Goal: Information Seeking & Learning: Learn about a topic

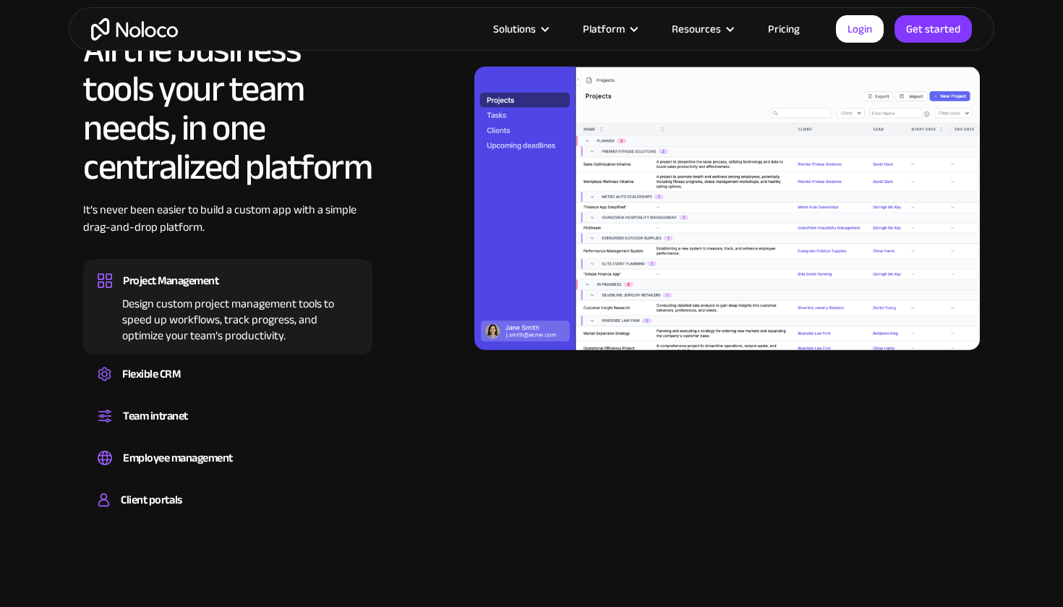
scroll to position [1311, 0]
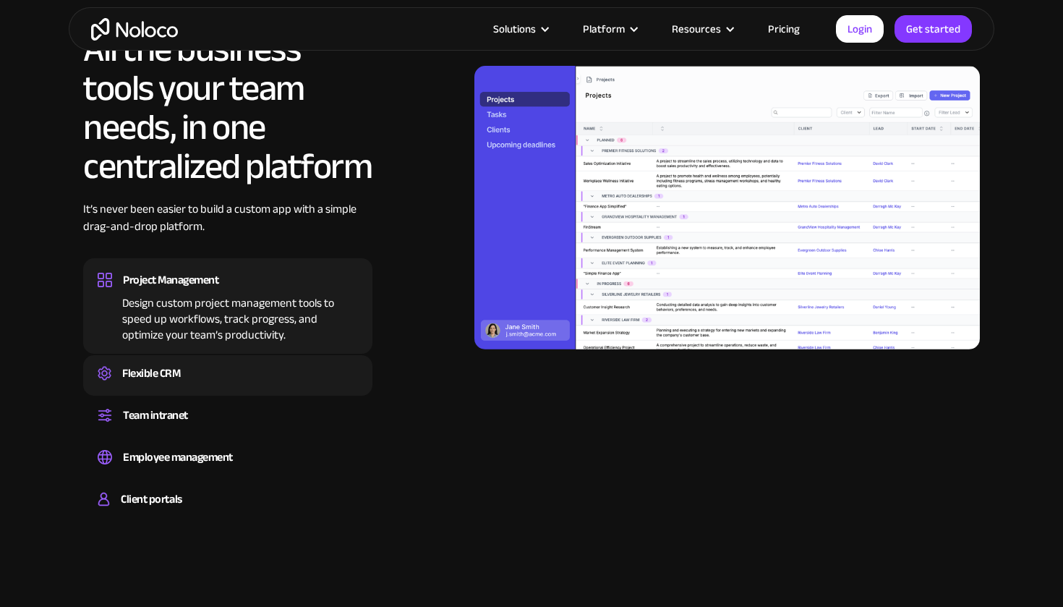
click at [240, 384] on div "Create a custom CRM that you can adapt to your business’s needs, centralize you…" at bounding box center [228, 386] width 260 height 4
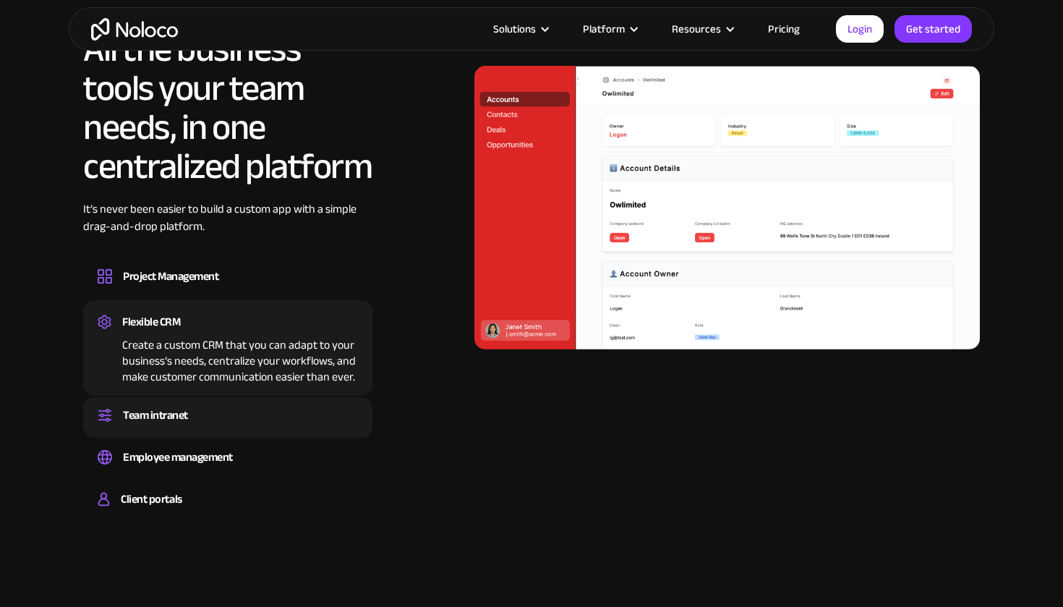
click at [238, 418] on div "Team intranet" at bounding box center [228, 415] width 260 height 22
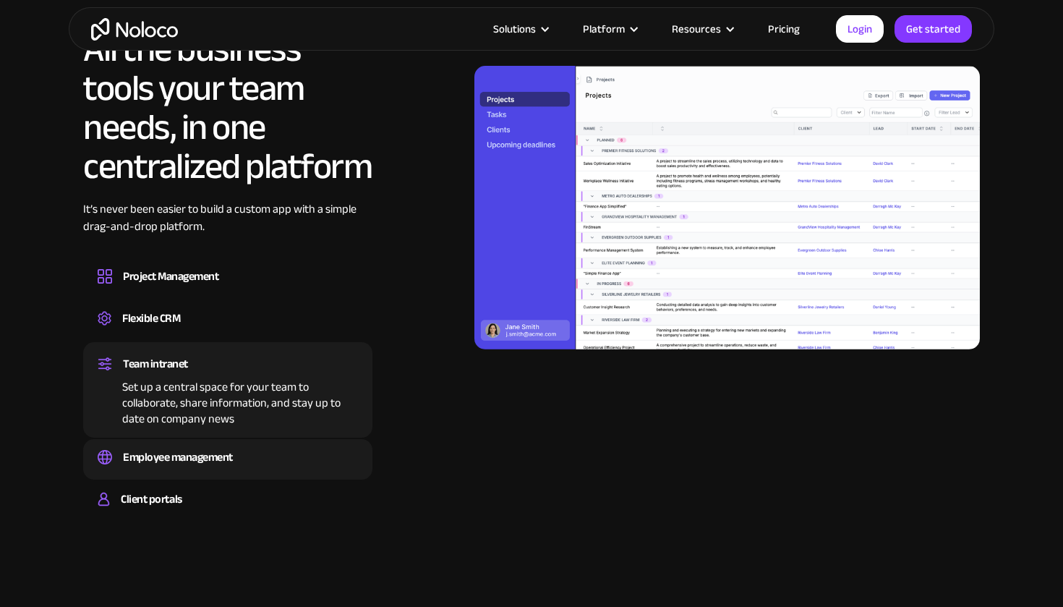
click at [240, 456] on div "Employee management" at bounding box center [228, 457] width 260 height 22
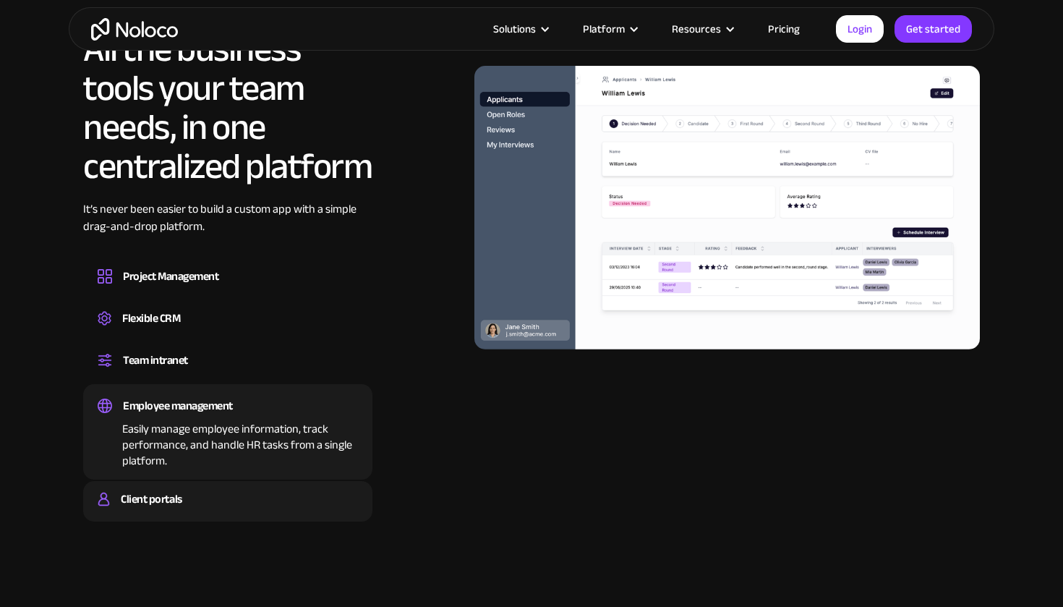
click at [229, 491] on div "Client portals" at bounding box center [228, 499] width 260 height 22
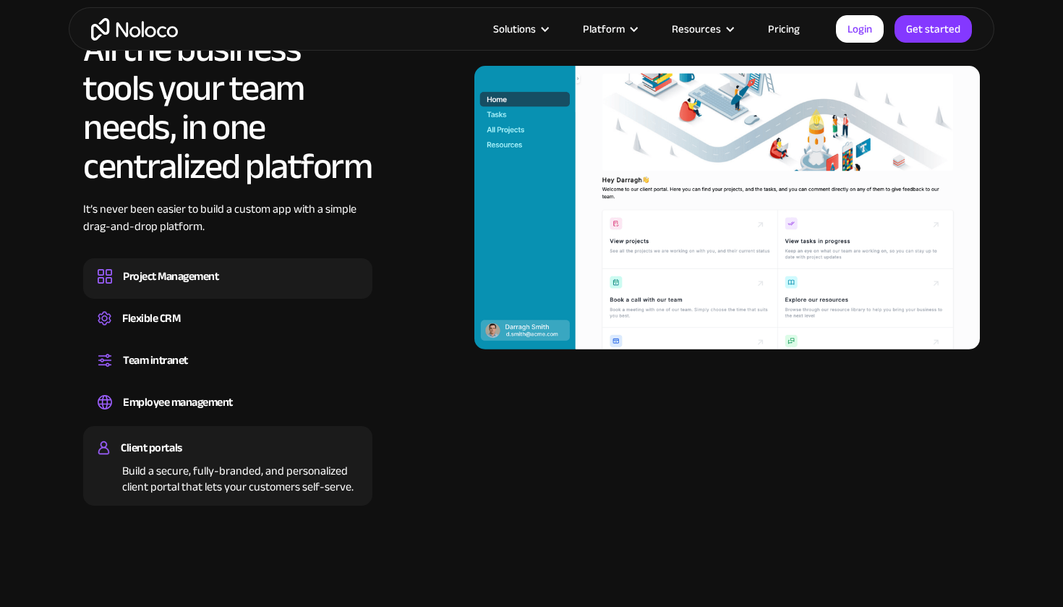
click at [252, 277] on div "Project Management" at bounding box center [228, 276] width 260 height 22
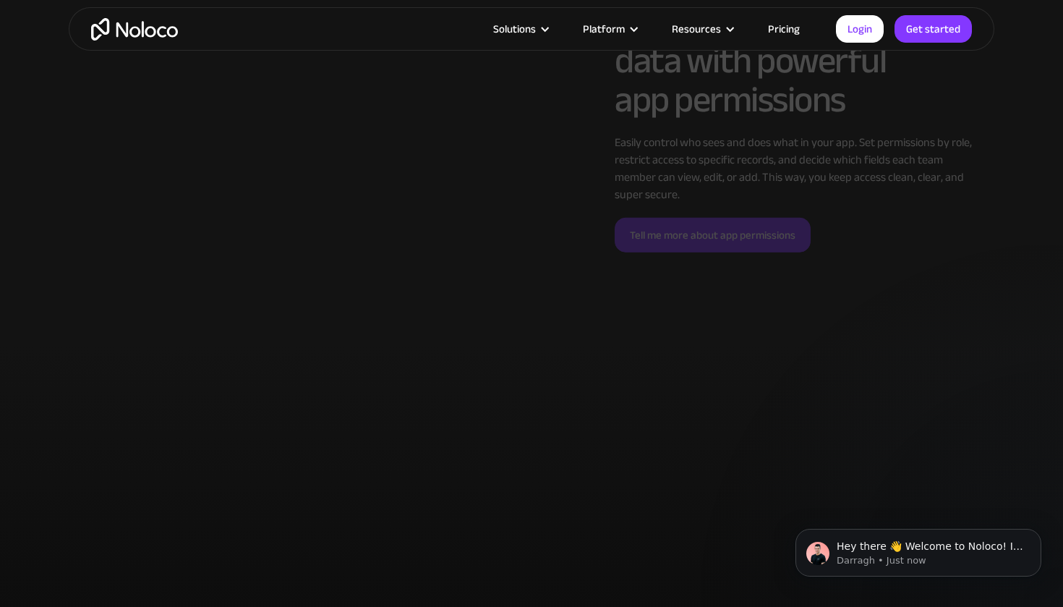
scroll to position [3848, 0]
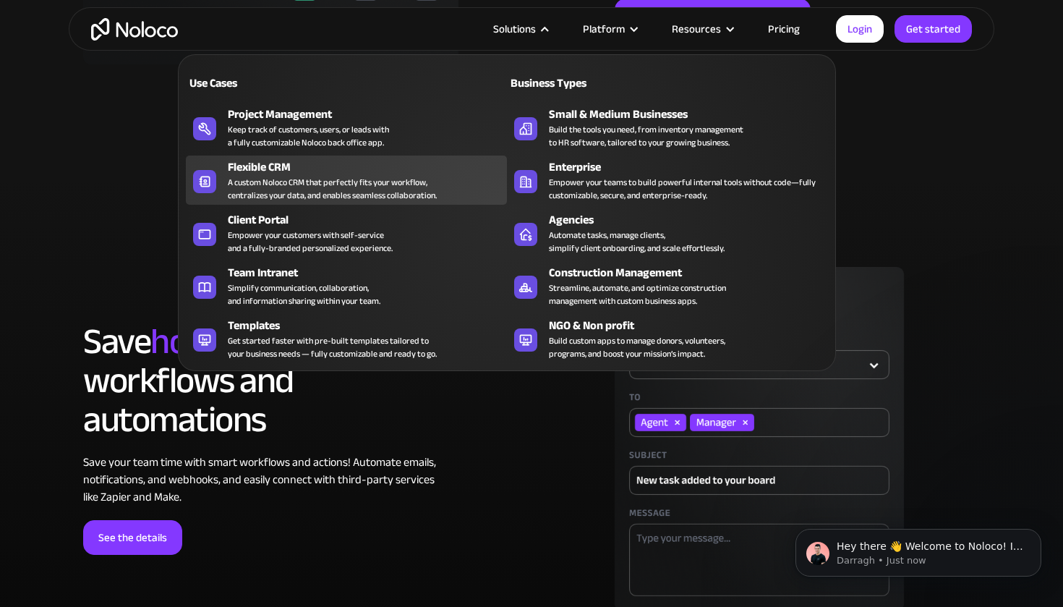
click at [283, 173] on div "Flexible CRM" at bounding box center [371, 166] width 286 height 17
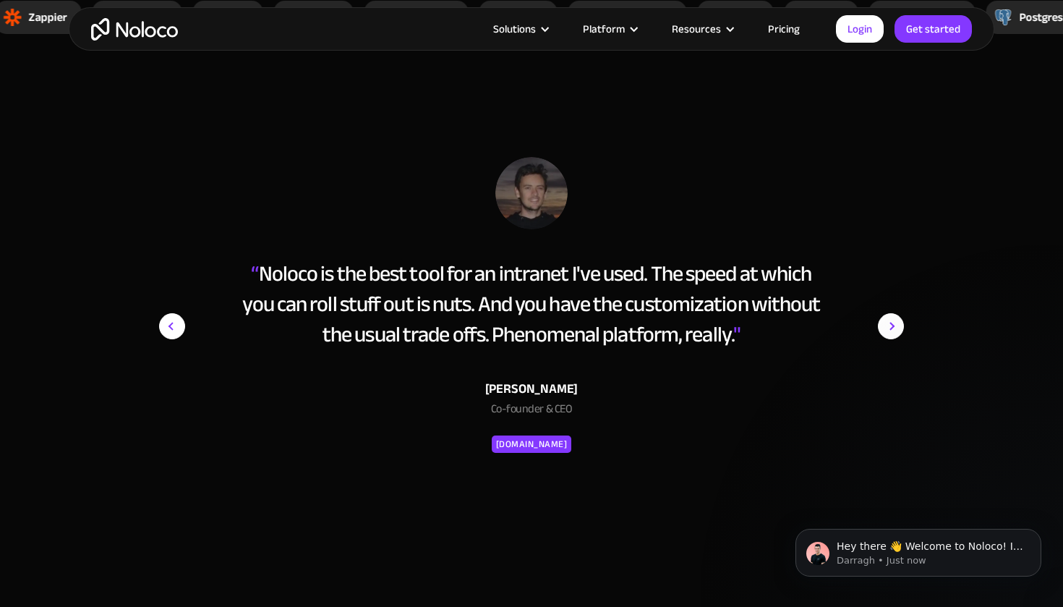
scroll to position [5144, 0]
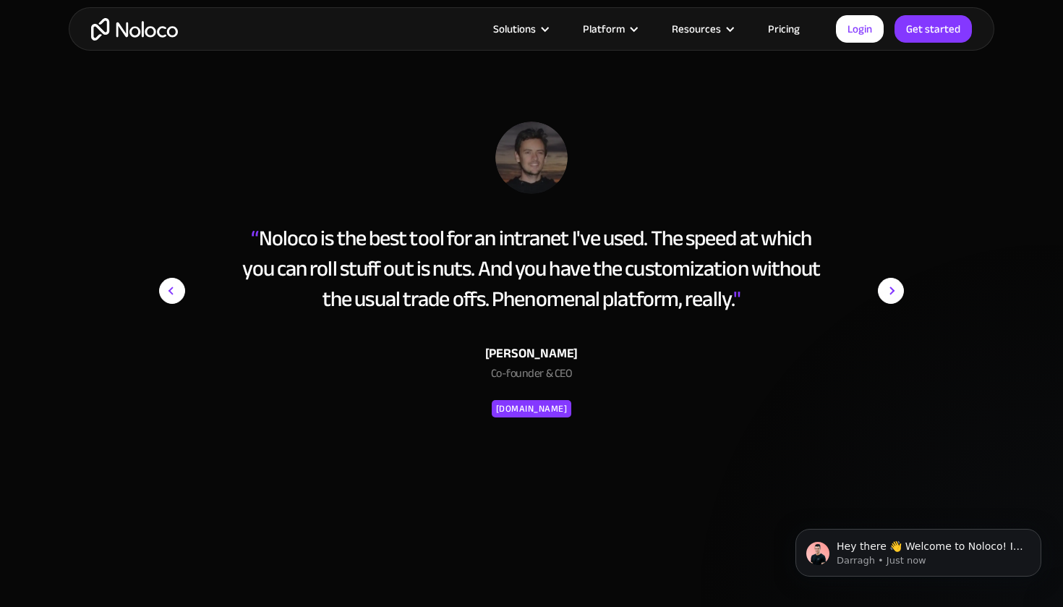
click at [777, 27] on link "Pricing" at bounding box center [784, 29] width 68 height 19
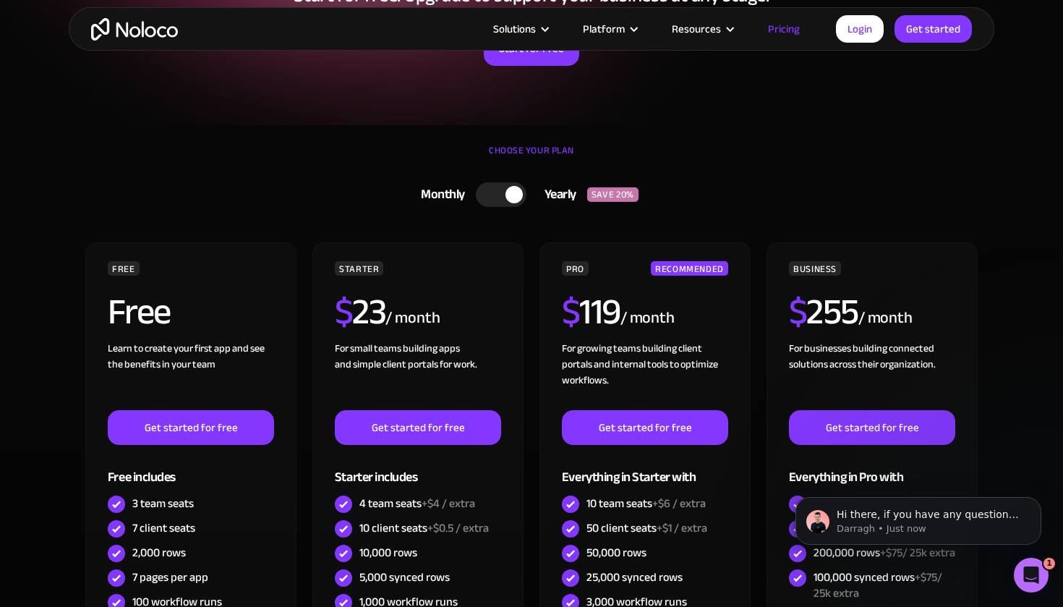
click at [506, 200] on div at bounding box center [501, 194] width 51 height 25
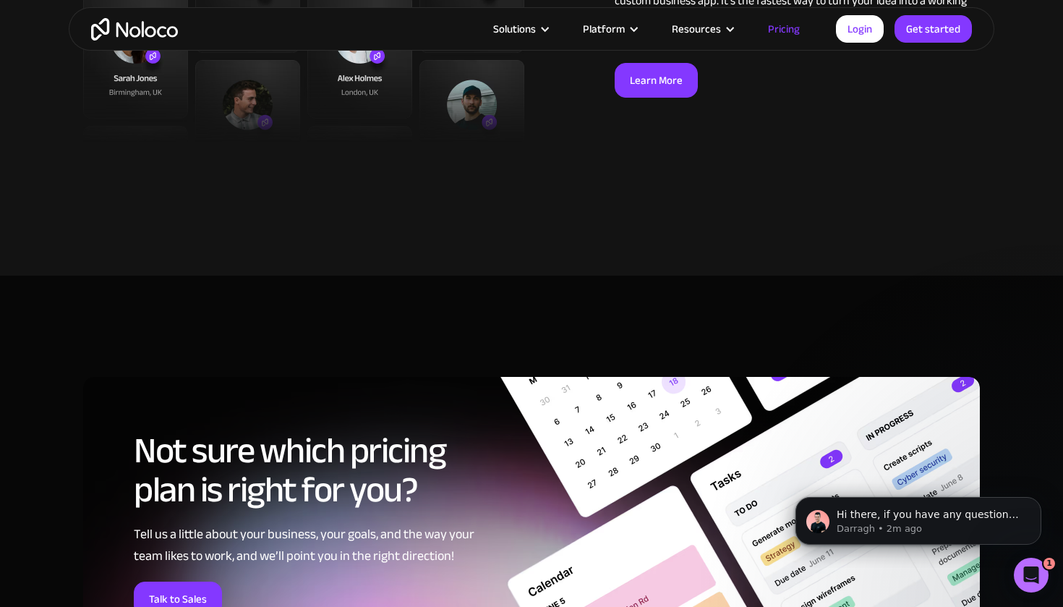
scroll to position [5683, 0]
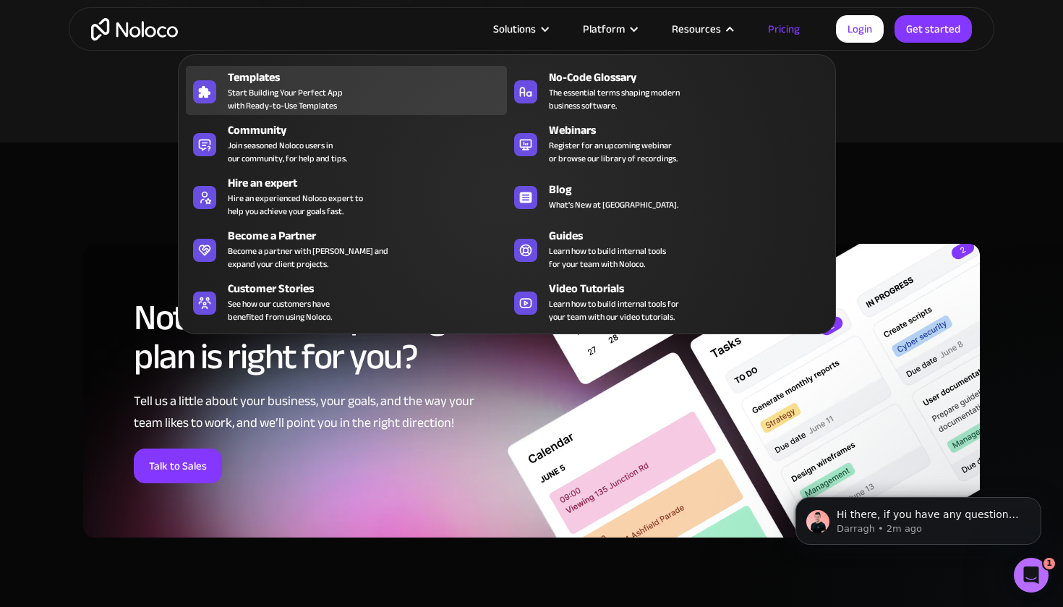
click at [290, 90] on span "Start Building Your Perfect App with Ready-to-Use Templates" at bounding box center [285, 99] width 115 height 26
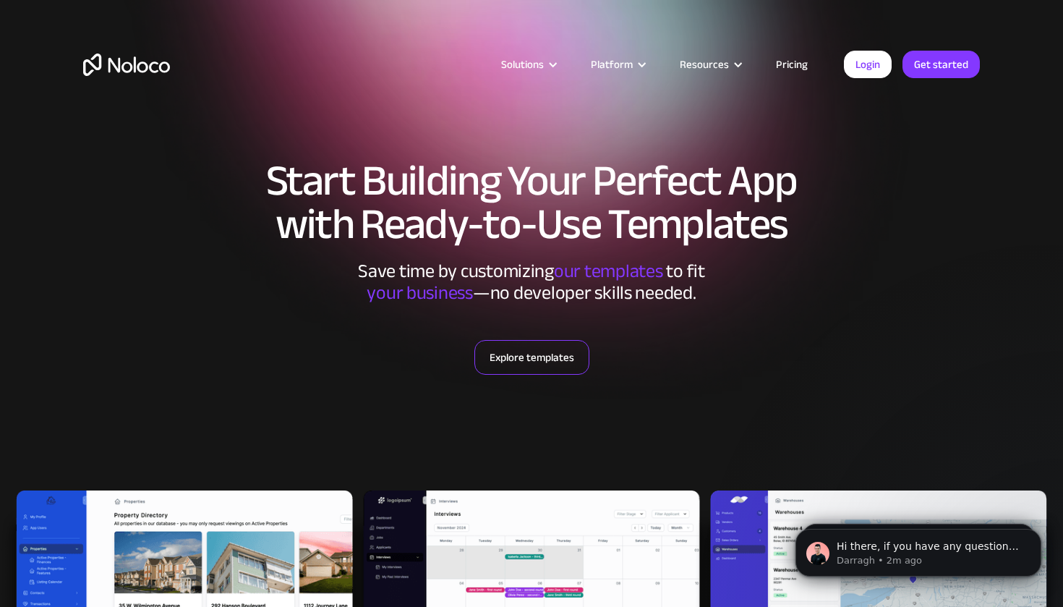
click at [529, 365] on link "Explore templates" at bounding box center [531, 357] width 115 height 35
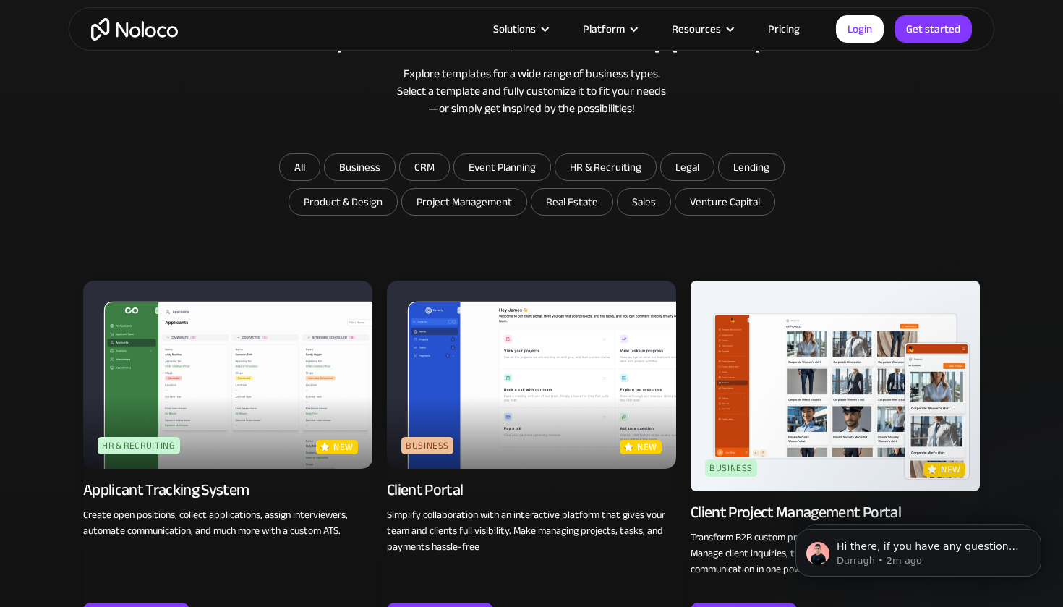
scroll to position [778, 0]
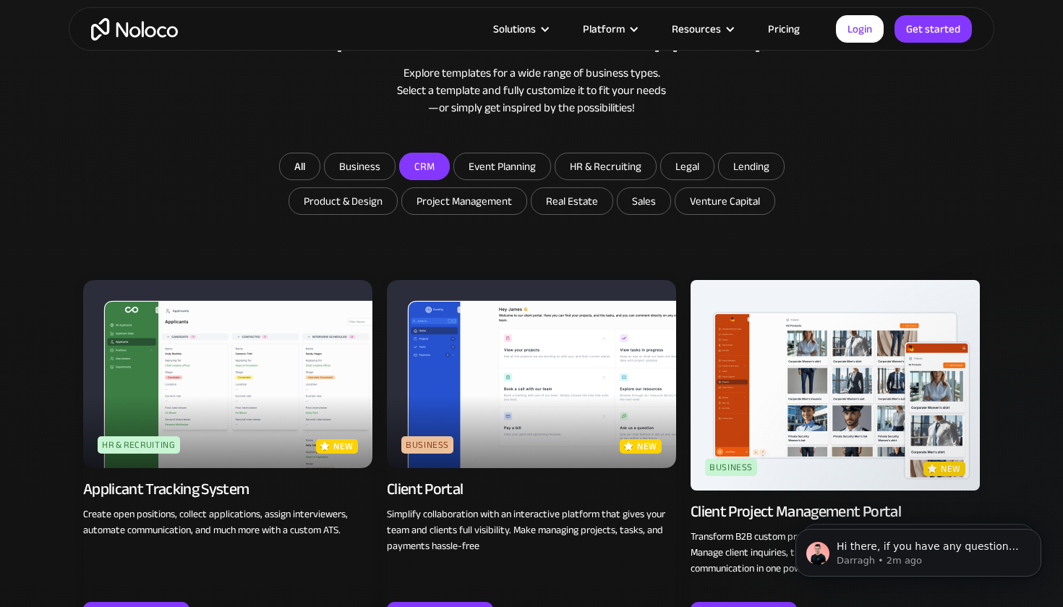
click at [395, 161] on input "CRM" at bounding box center [360, 166] width 70 height 26
checkbox input "true"
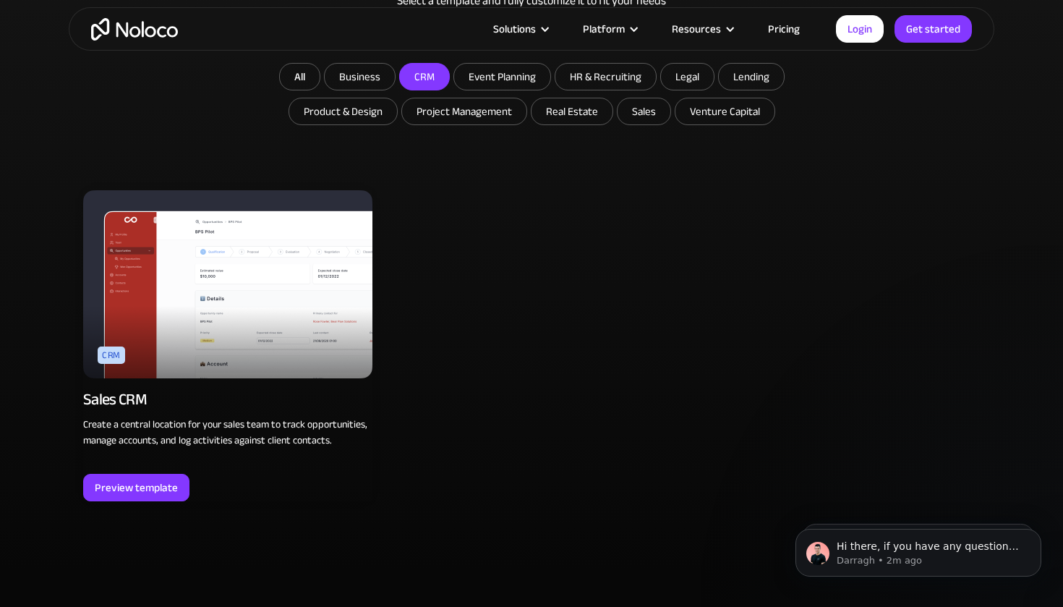
scroll to position [901, 0]
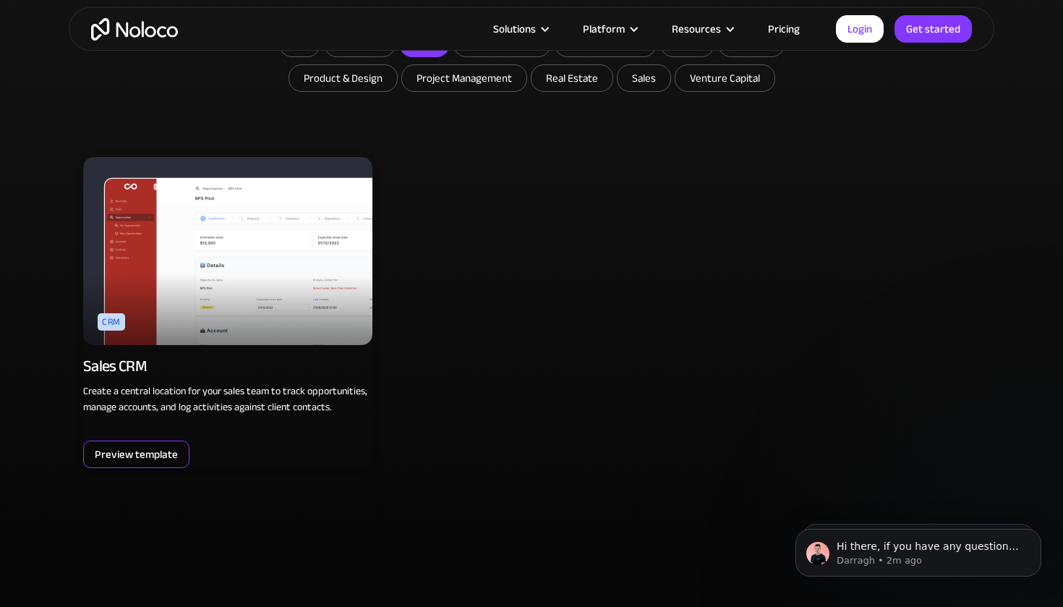
click at [153, 457] on div "Preview template" at bounding box center [136, 454] width 83 height 19
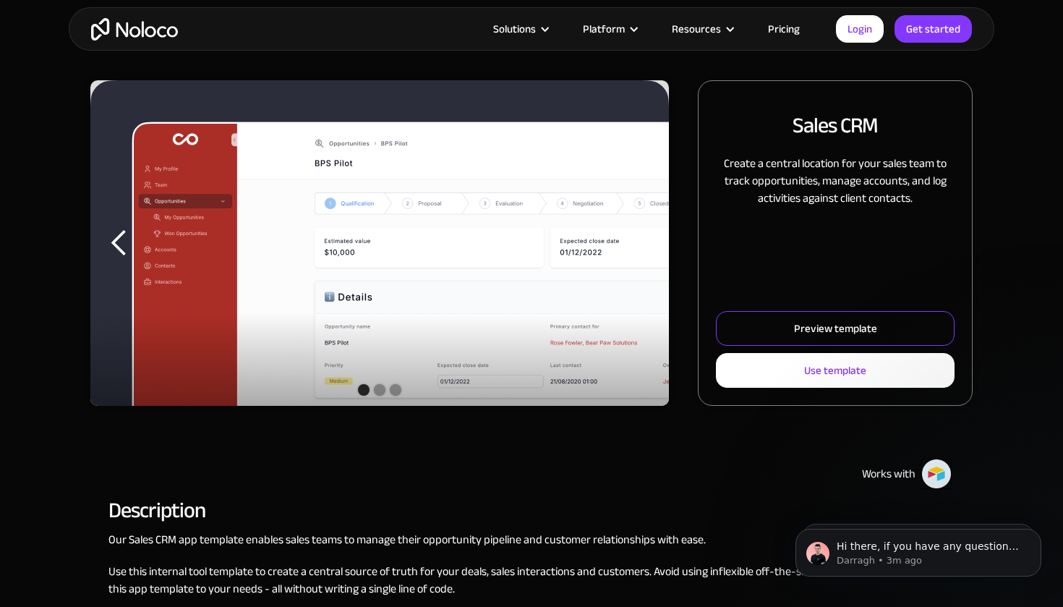
click at [822, 333] on div "Preview template" at bounding box center [835, 328] width 83 height 19
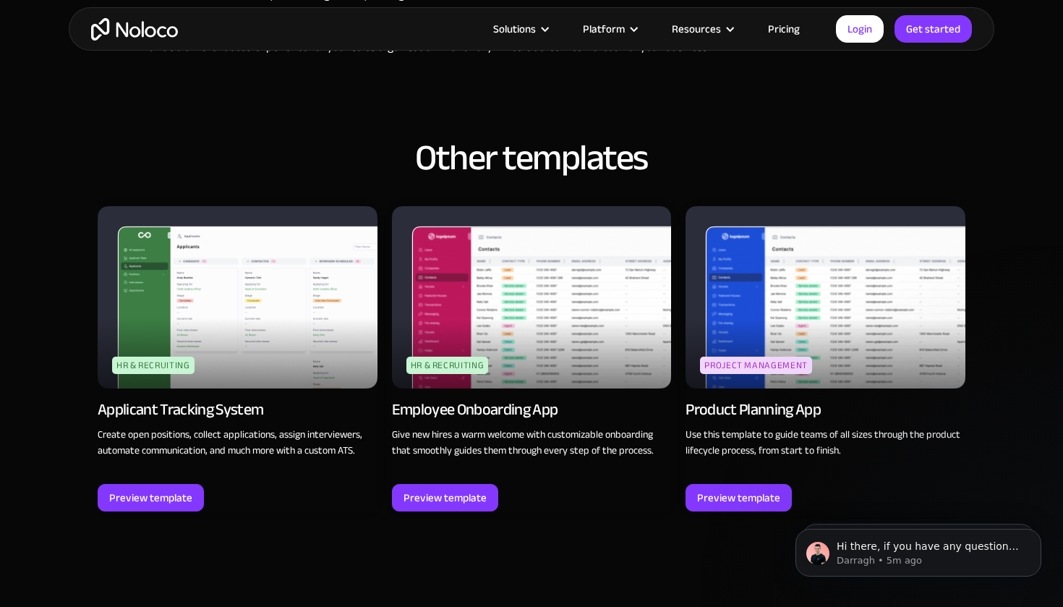
scroll to position [1611, 0]
